Goal: Task Accomplishment & Management: Use online tool/utility

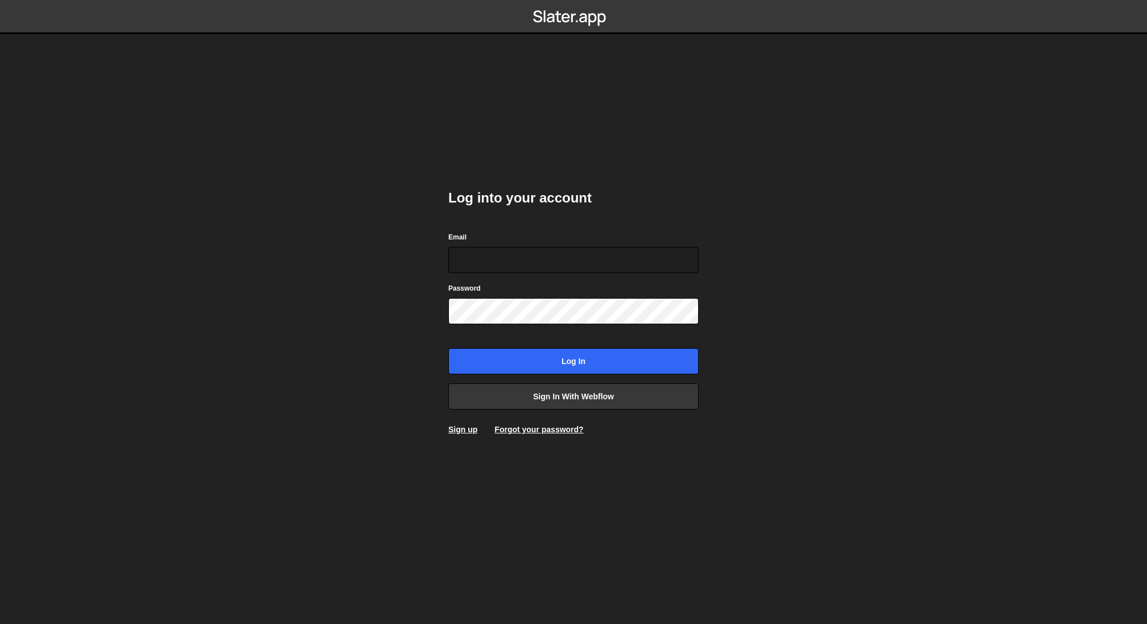
click at [586, 246] on div "Email" at bounding box center [573, 252] width 250 height 42
click at [574, 259] on input "Email" at bounding box center [573, 260] width 250 height 26
click at [603, 394] on link "Sign in with Webflow" at bounding box center [573, 397] width 250 height 26
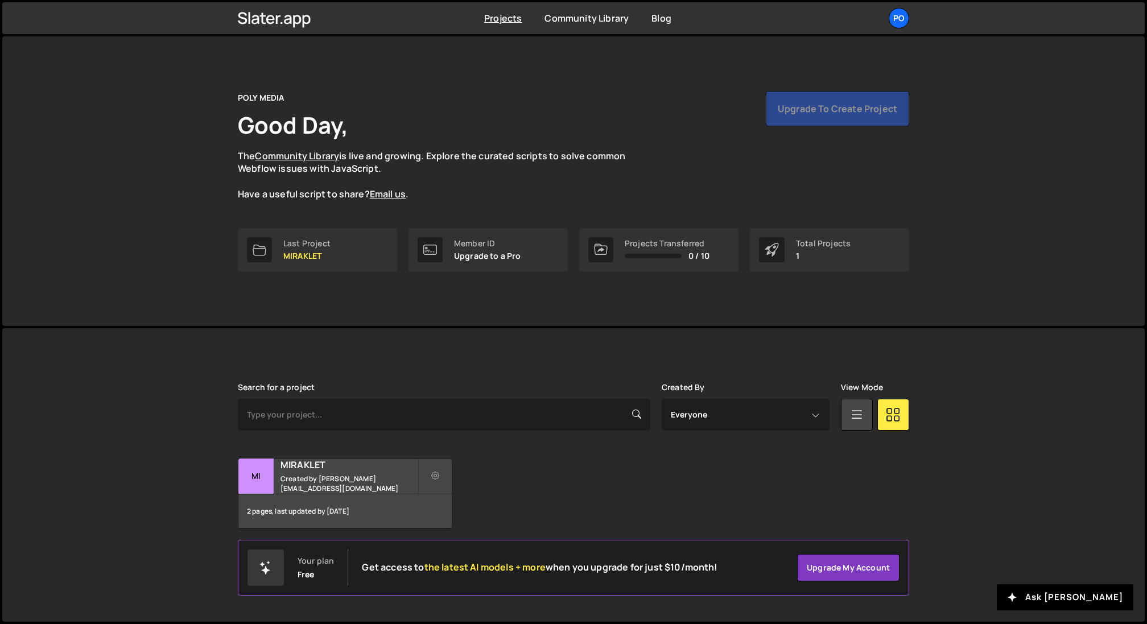
click at [818, 106] on div "Upgrade to create project" at bounding box center [837, 108] width 143 height 35
click at [609, 96] on div "POLY MEDIA Good Day, The Community Library is live and growing. Explore the cur…" at bounding box center [573, 146] width 671 height 110
